Goal: Find specific page/section: Find specific page/section

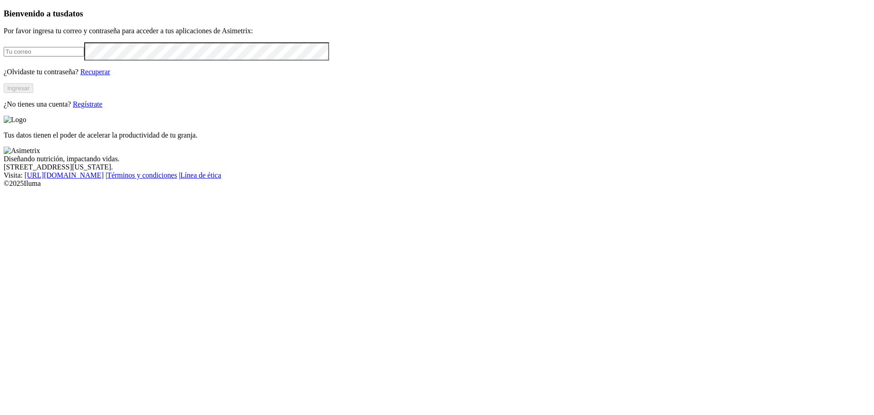
type input "[PERSON_NAME][EMAIL_ADDRESS][PERSON_NAME][DOMAIN_NAME]"
click at [33, 93] on button "Ingresar" at bounding box center [19, 88] width 30 height 10
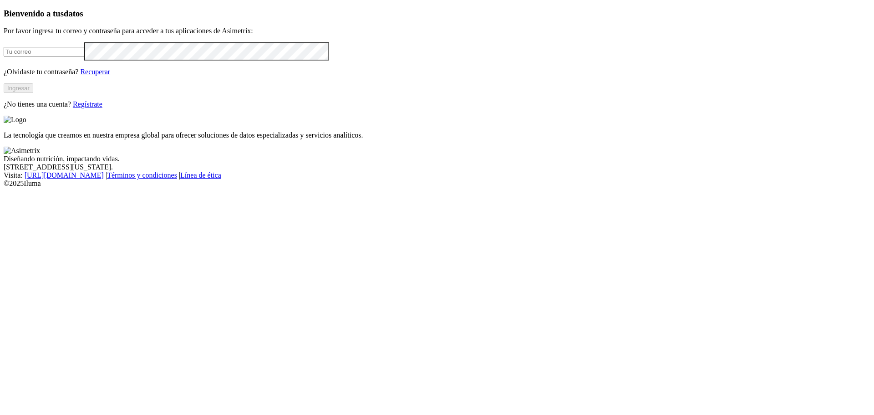
type input "[PERSON_NAME][EMAIL_ADDRESS][PERSON_NAME][DOMAIN_NAME]"
click at [33, 93] on button "Ingresar" at bounding box center [19, 88] width 30 height 10
